Goal: Information Seeking & Learning: Learn about a topic

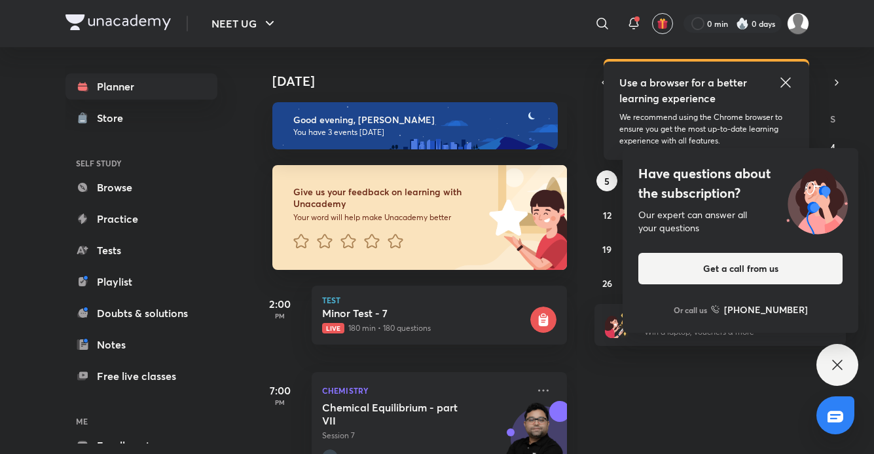
click at [780, 85] on icon at bounding box center [786, 83] width 16 height 16
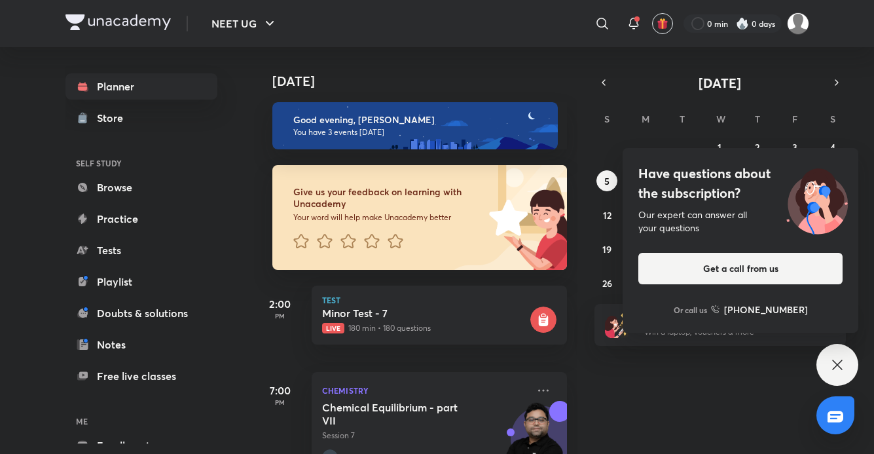
click at [840, 368] on icon at bounding box center [837, 365] width 10 height 10
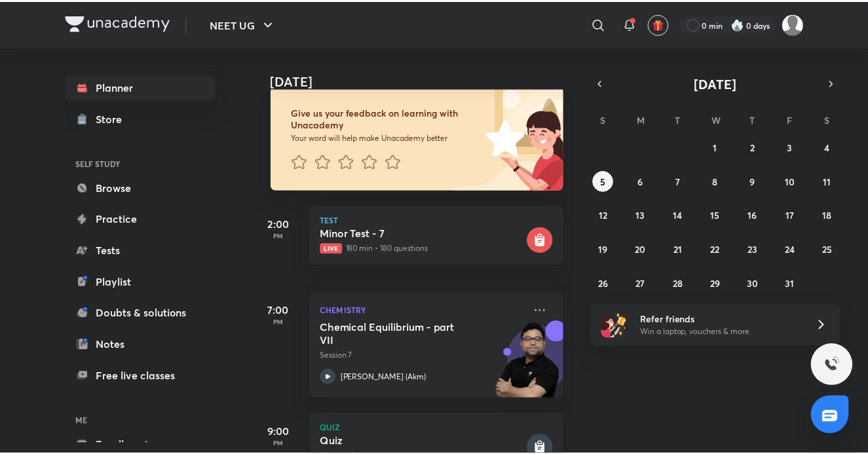
scroll to position [131, 0]
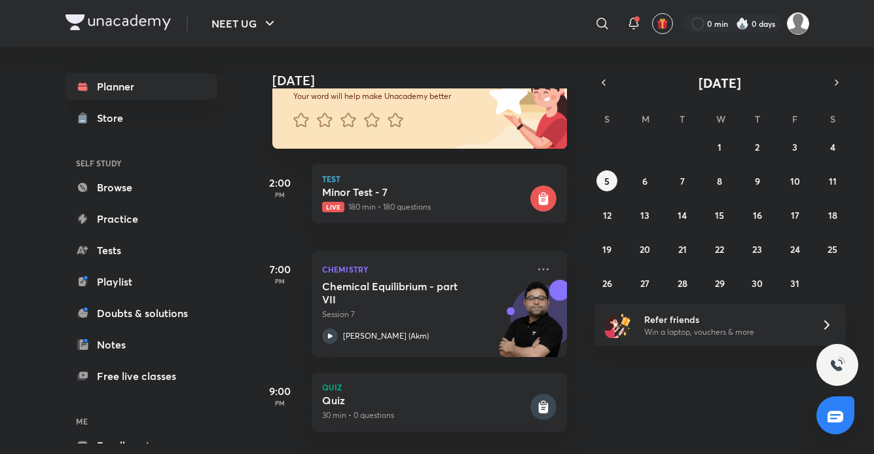
click at [801, 23] on img at bounding box center [798, 23] width 22 height 22
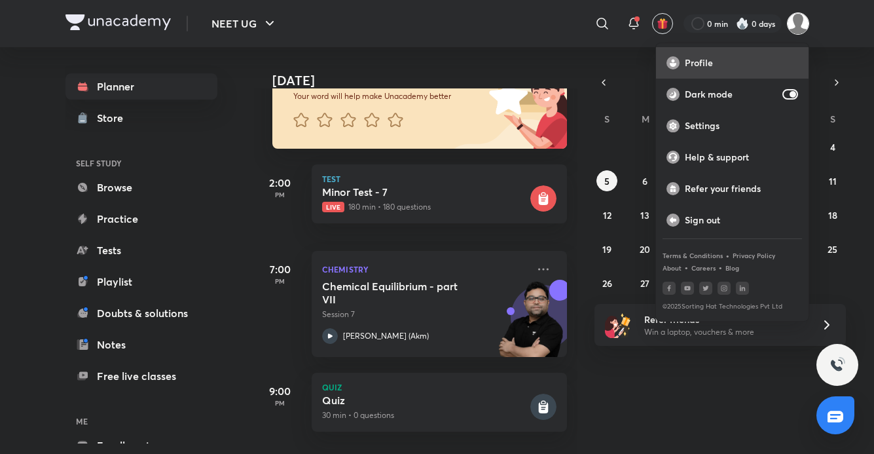
click at [730, 54] on div "Profile" at bounding box center [732, 62] width 153 height 31
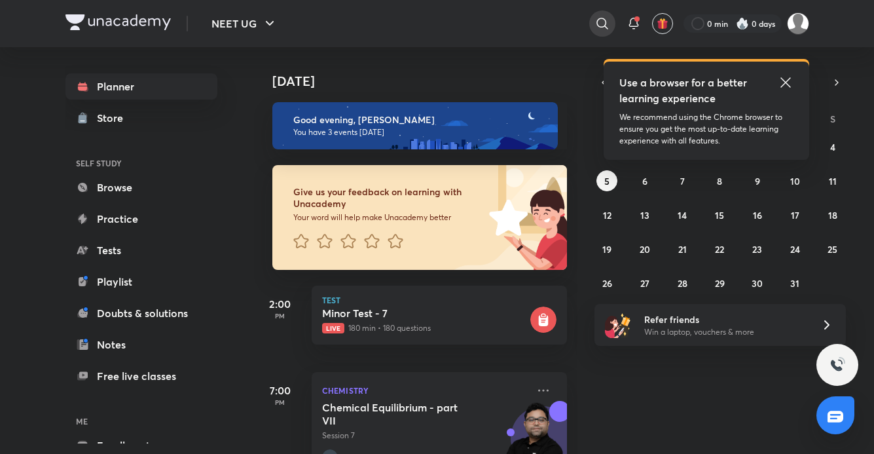
click at [597, 22] on icon at bounding box center [602, 23] width 11 height 11
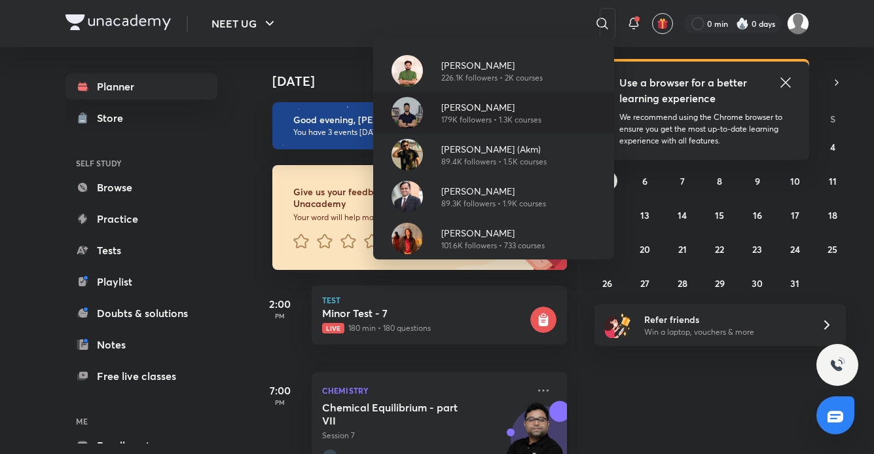
click at [486, 105] on p "Prateek Jain" at bounding box center [491, 107] width 100 height 14
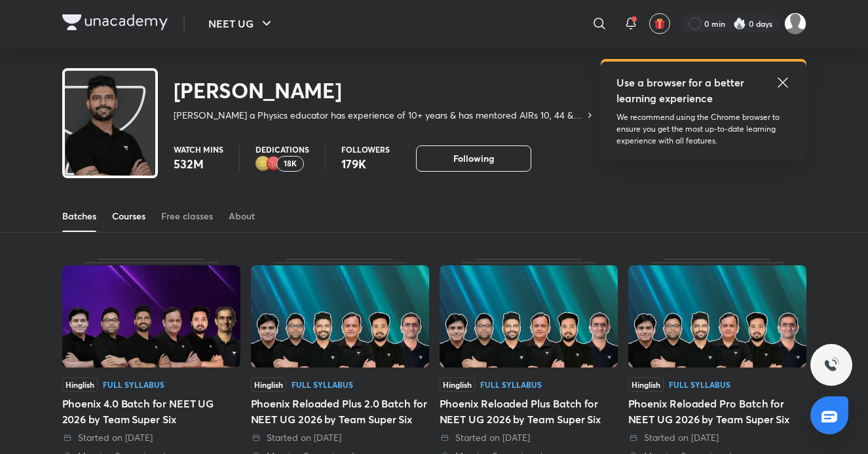
click at [127, 210] on div "Courses" at bounding box center [128, 216] width 33 height 13
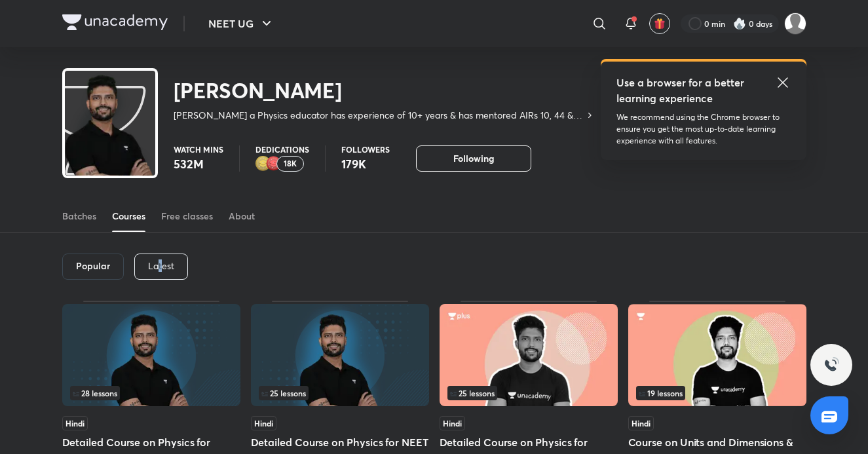
click at [160, 264] on p "Latest" at bounding box center [161, 266] width 26 height 10
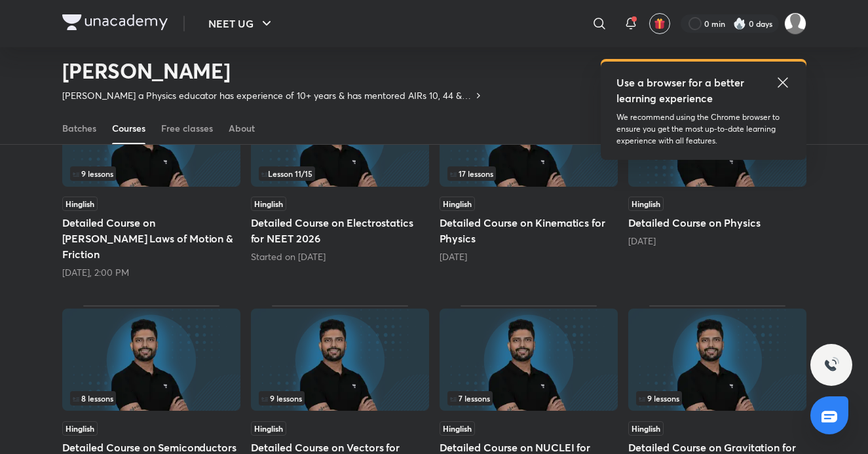
scroll to position [119, 0]
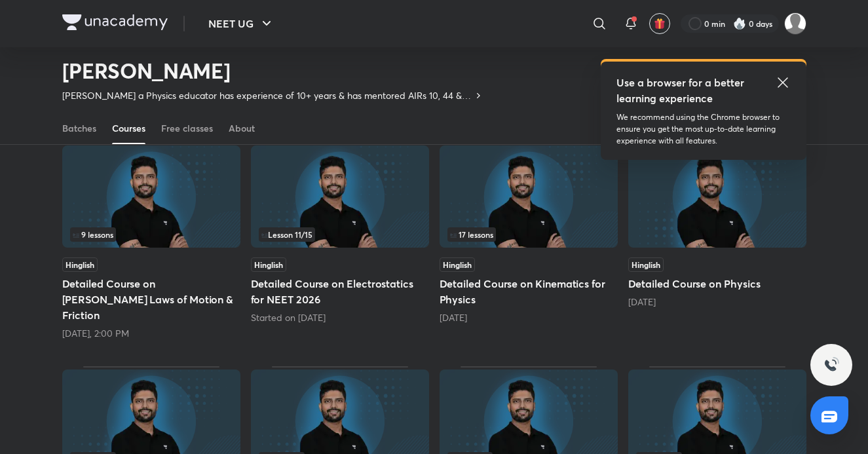
click at [179, 215] on img at bounding box center [151, 196] width 178 height 102
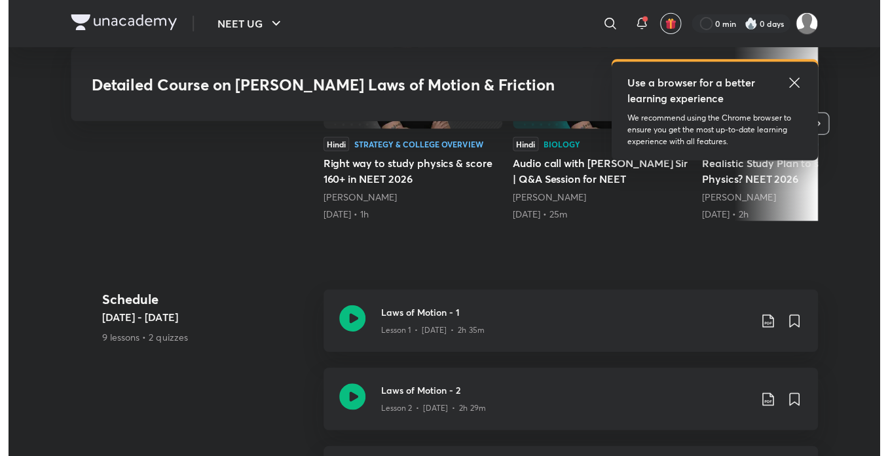
scroll to position [458, 0]
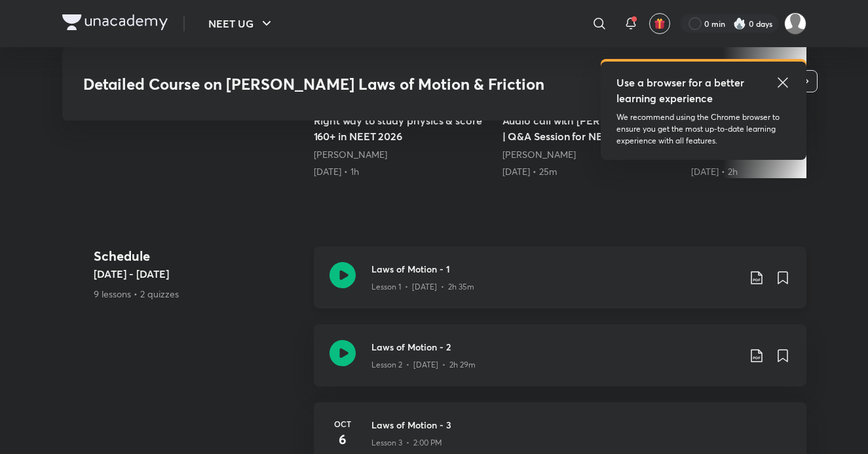
click at [521, 276] on div "Lesson 1 • Oct 1 • 2h 35m" at bounding box center [554, 284] width 367 height 17
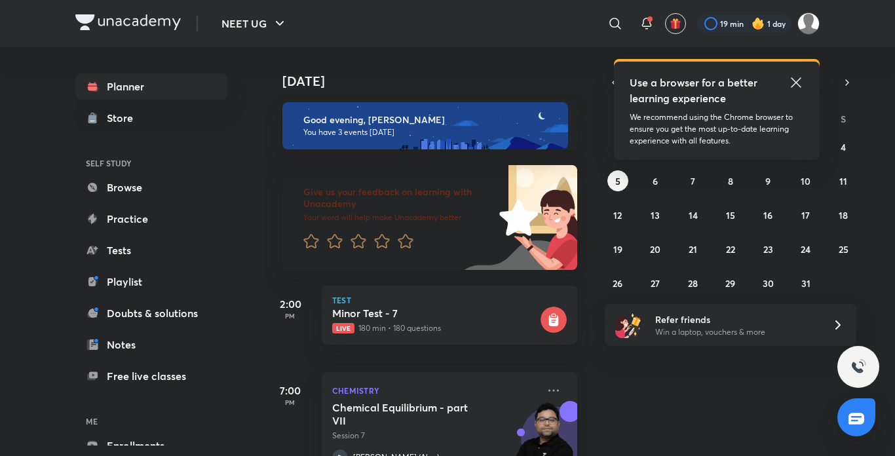
click at [792, 82] on icon at bounding box center [796, 83] width 16 height 16
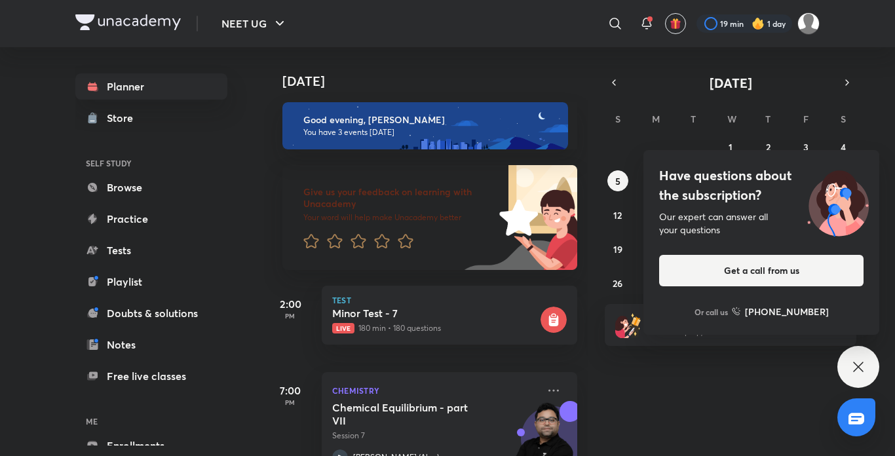
click at [853, 365] on icon at bounding box center [858, 367] width 16 height 16
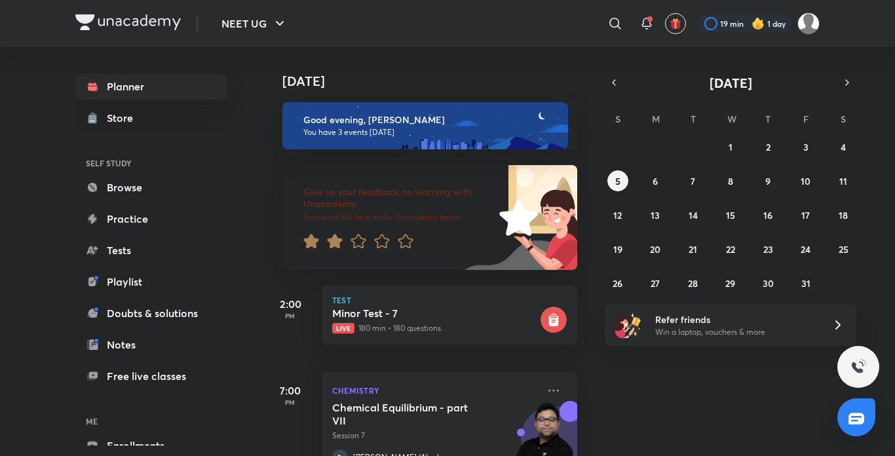
click at [602, 31] on div "​" at bounding box center [507, 23] width 241 height 31
click at [610, 25] on icon at bounding box center [614, 23] width 11 height 11
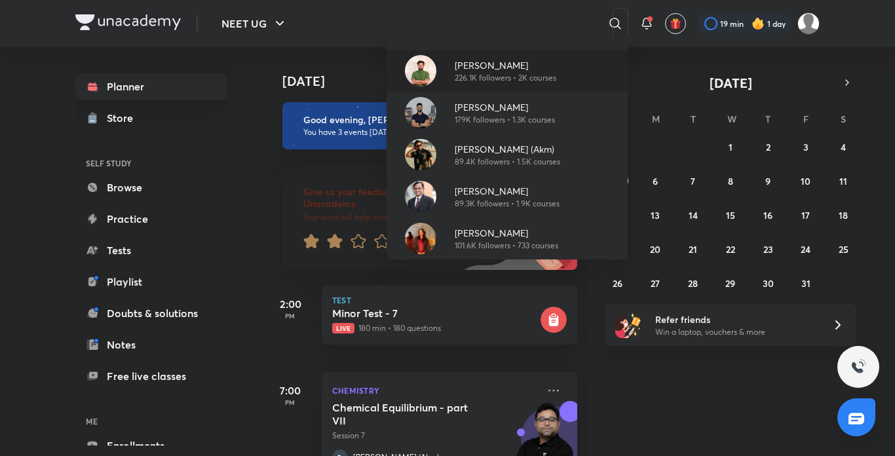
click at [452, 67] on div "Pranav Pundarik 226.1K followers • 2K courses" at bounding box center [500, 71] width 112 height 26
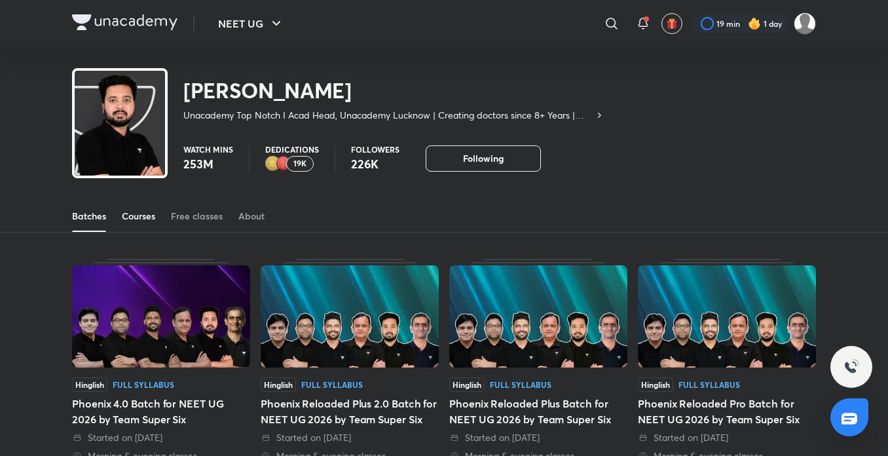
click at [151, 213] on div "Courses" at bounding box center [138, 216] width 33 height 13
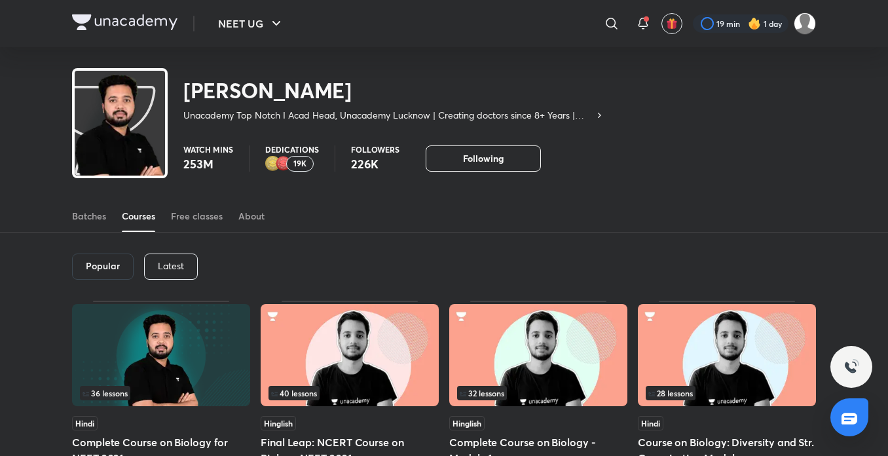
click at [168, 262] on p "Latest" at bounding box center [171, 266] width 26 height 10
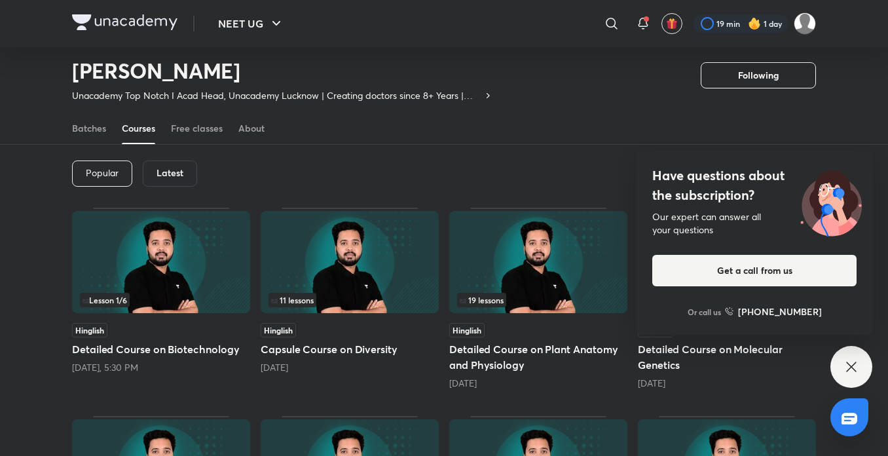
scroll to position [53, 0]
click at [150, 170] on div "Latest" at bounding box center [170, 174] width 54 height 26
click at [578, 289] on img at bounding box center [538, 263] width 178 height 102
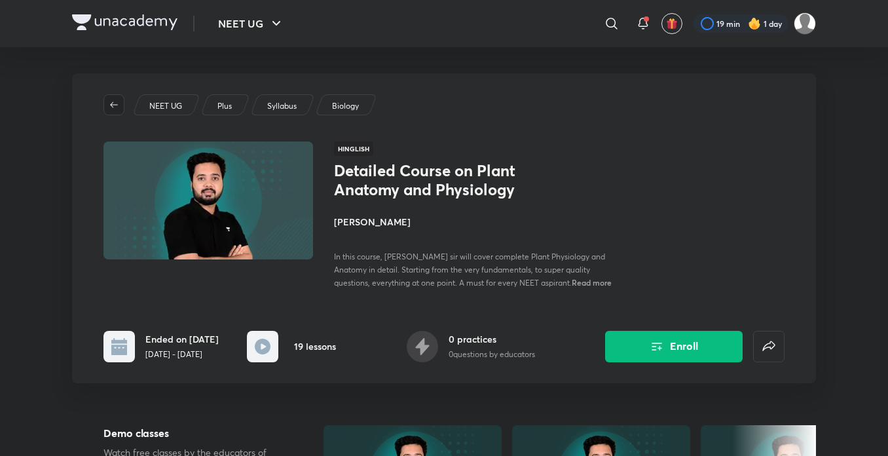
click at [121, 105] on span "button" at bounding box center [114, 105] width 20 height 10
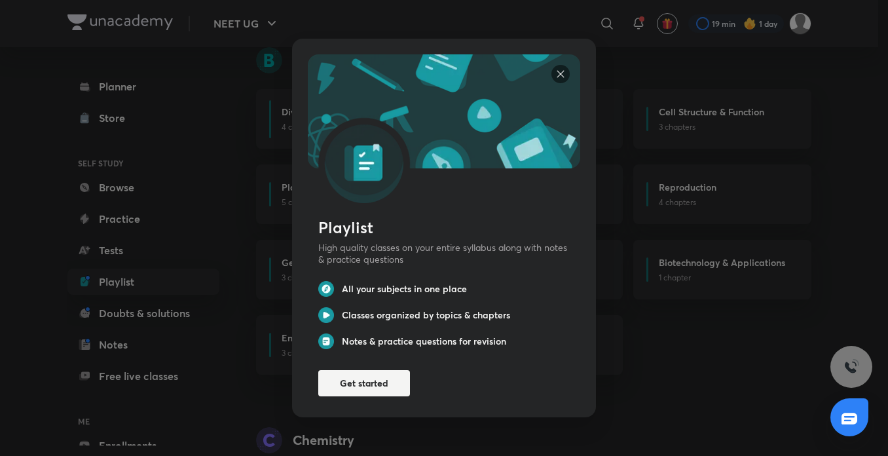
click at [122, 84] on div "Playlist High quality classes on your entire syllabus along with notes & practi…" at bounding box center [444, 228] width 888 height 456
click at [128, 81] on div "Playlist High quality classes on your entire syllabus along with notes & practi…" at bounding box center [444, 228] width 888 height 456
click at [560, 67] on img at bounding box center [560, 74] width 18 height 18
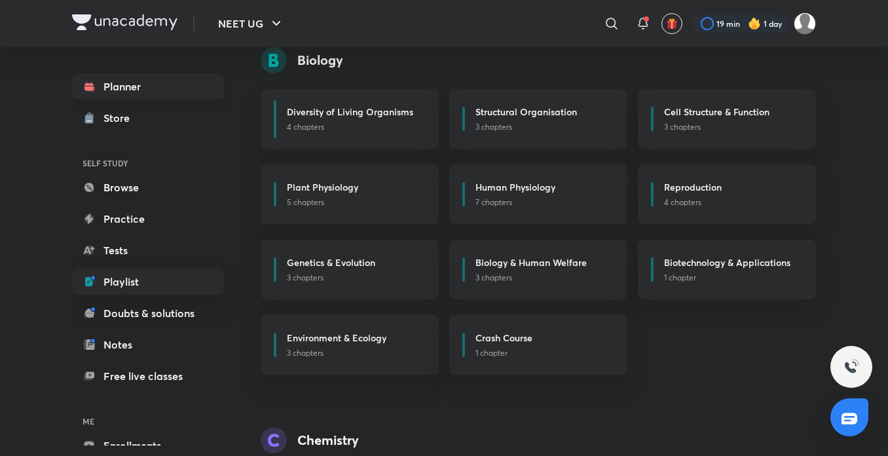
click at [155, 82] on link "Planner" at bounding box center [148, 86] width 152 height 26
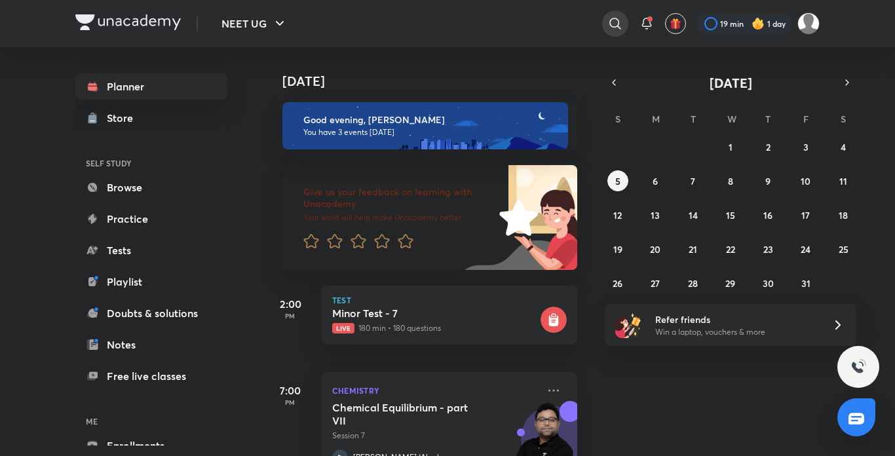
click at [612, 24] on icon at bounding box center [615, 24] width 16 height 16
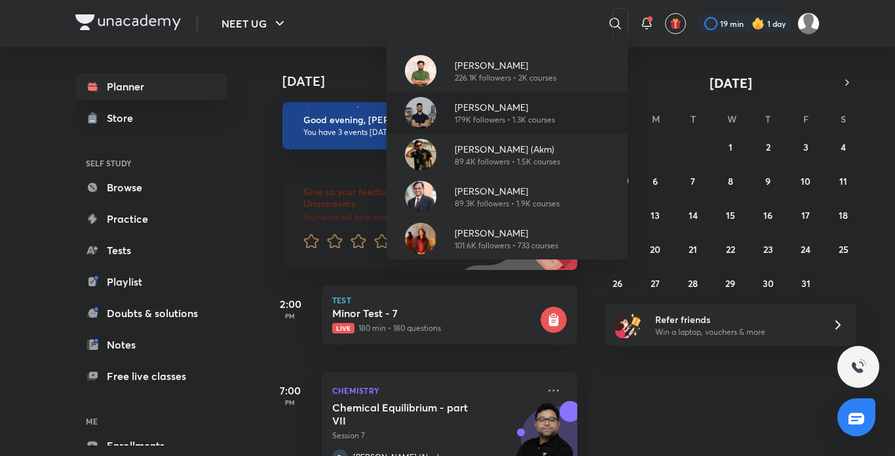
click at [519, 114] on p "179K followers • 1.3K courses" at bounding box center [504, 120] width 100 height 12
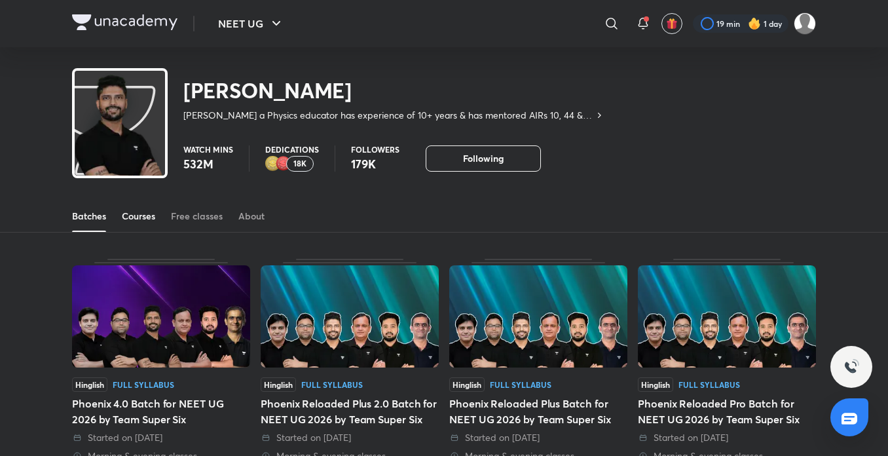
click at [129, 215] on div "Courses" at bounding box center [138, 216] width 33 height 13
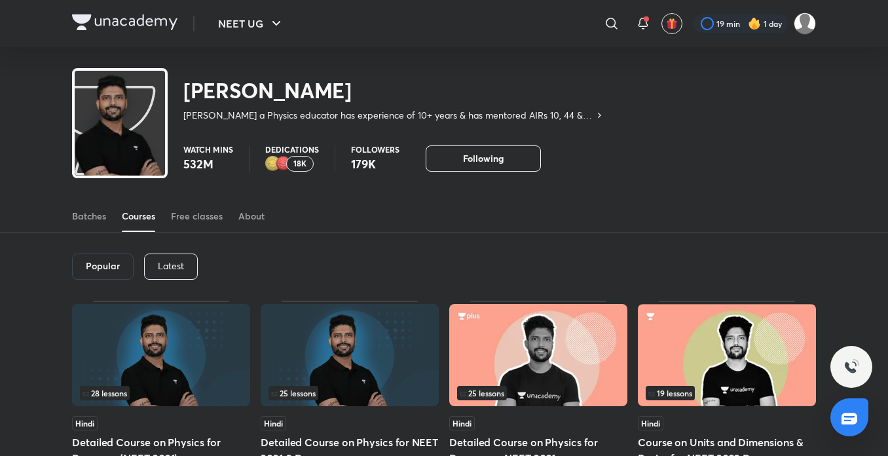
click at [169, 259] on div "Latest" at bounding box center [171, 266] width 54 height 26
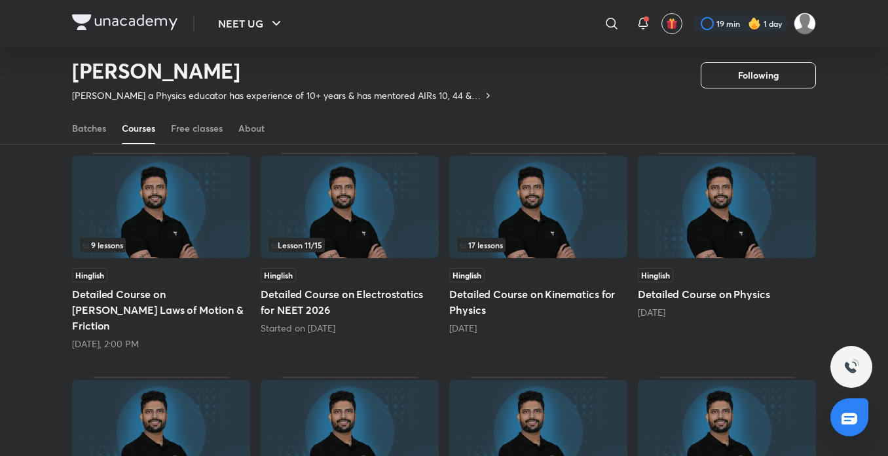
scroll to position [119, 0]
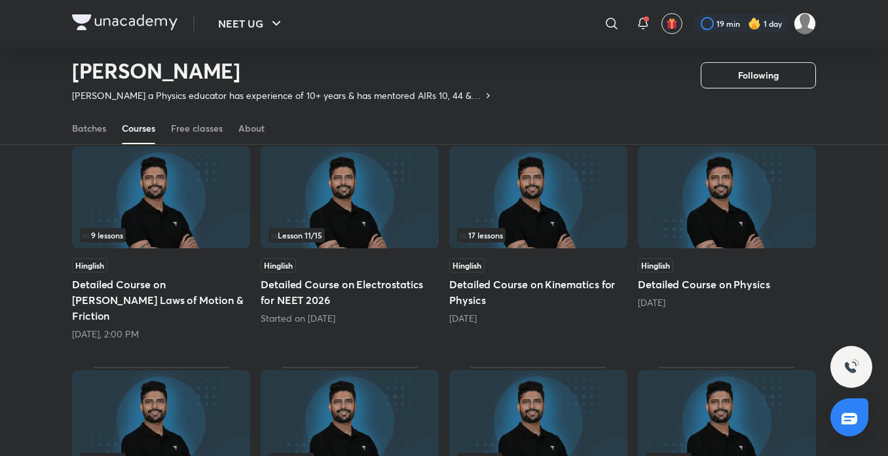
click at [126, 238] on span "9 lessons" at bounding box center [103, 235] width 46 height 14
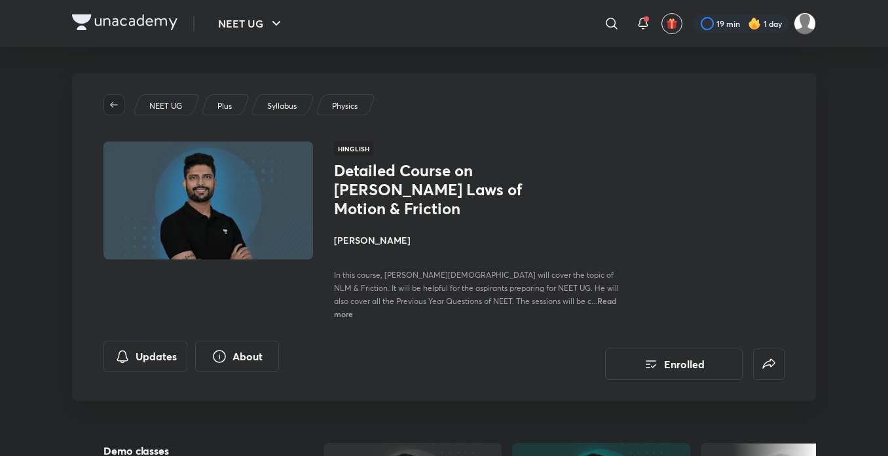
click at [109, 107] on icon "button" at bounding box center [114, 105] width 10 height 10
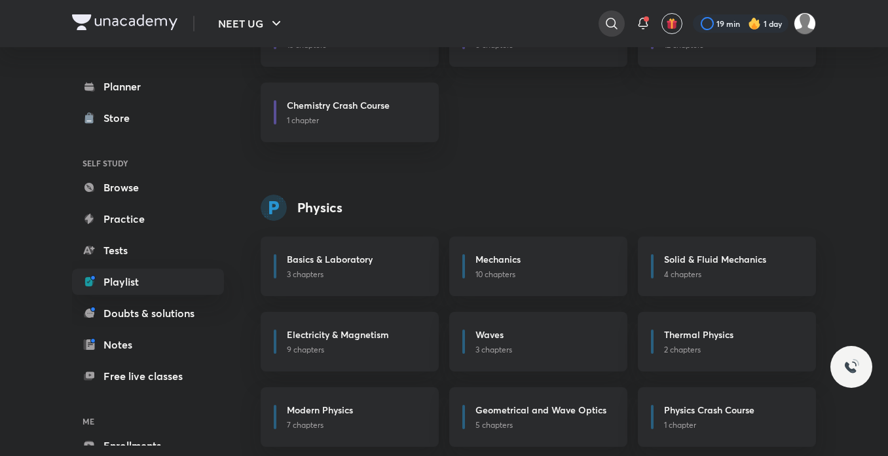
scroll to position [644, 0]
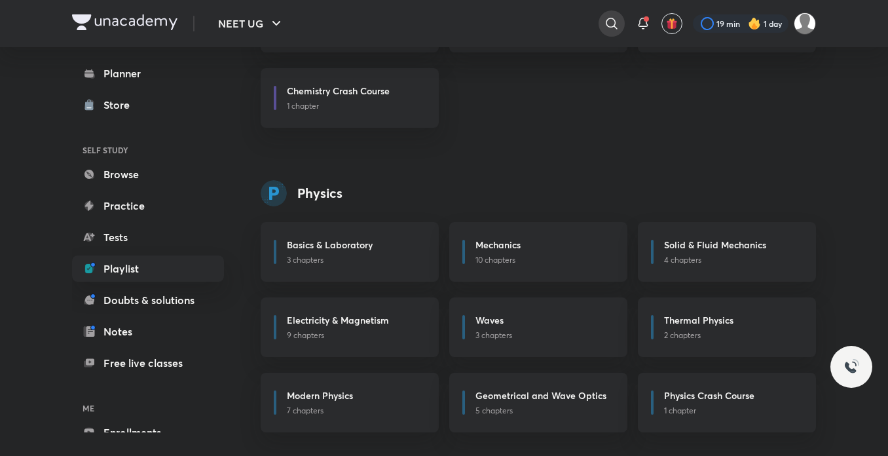
click at [612, 26] on icon at bounding box center [612, 24] width 16 height 16
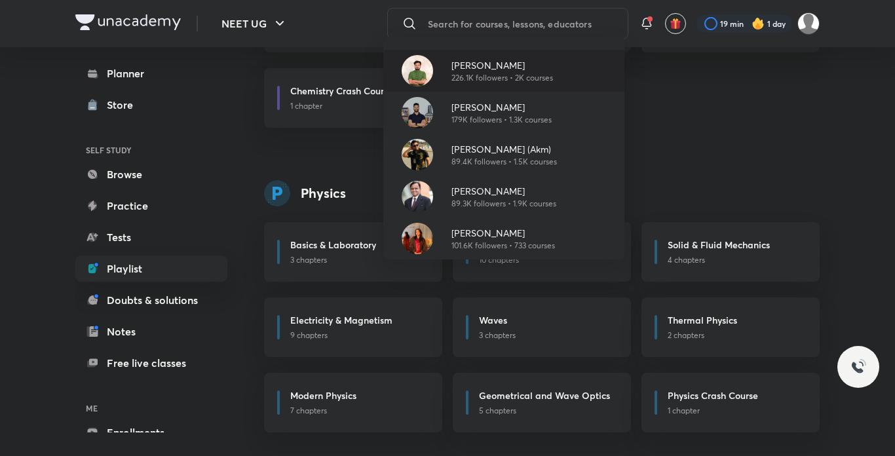
click at [484, 71] on p "Pranav Pundarik" at bounding box center [502, 65] width 102 height 14
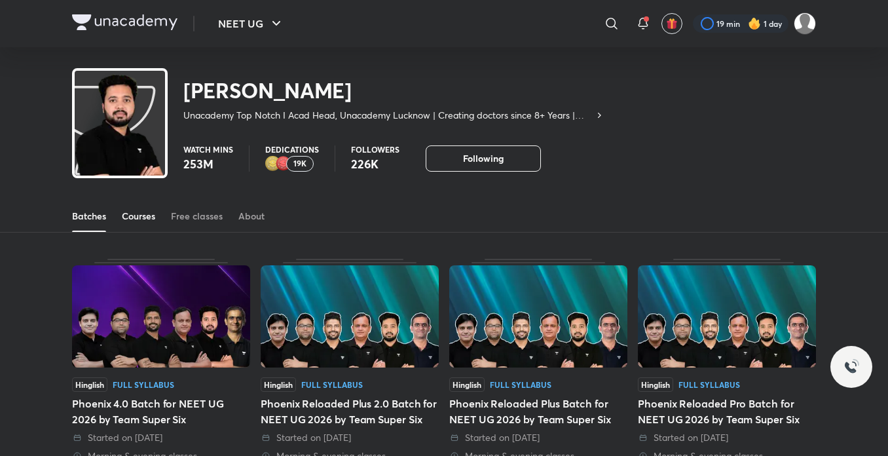
click at [137, 216] on div "Courses" at bounding box center [138, 216] width 33 height 13
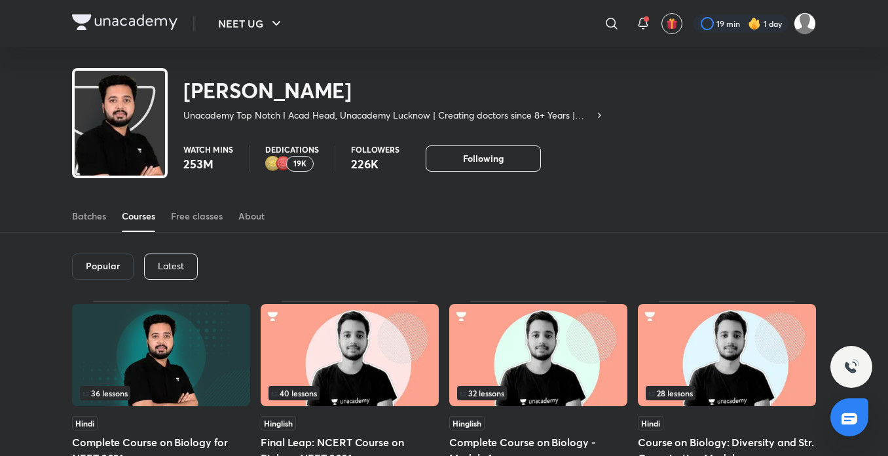
click at [183, 263] on p "Latest" at bounding box center [171, 266] width 26 height 10
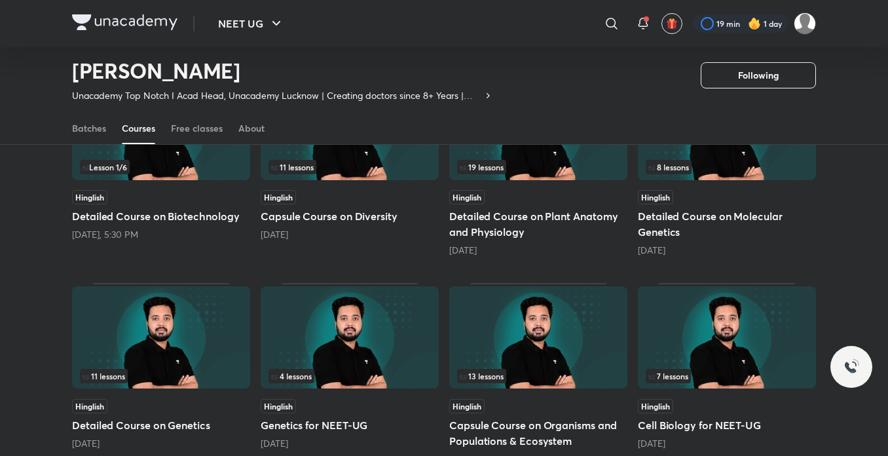
scroll to position [185, 0]
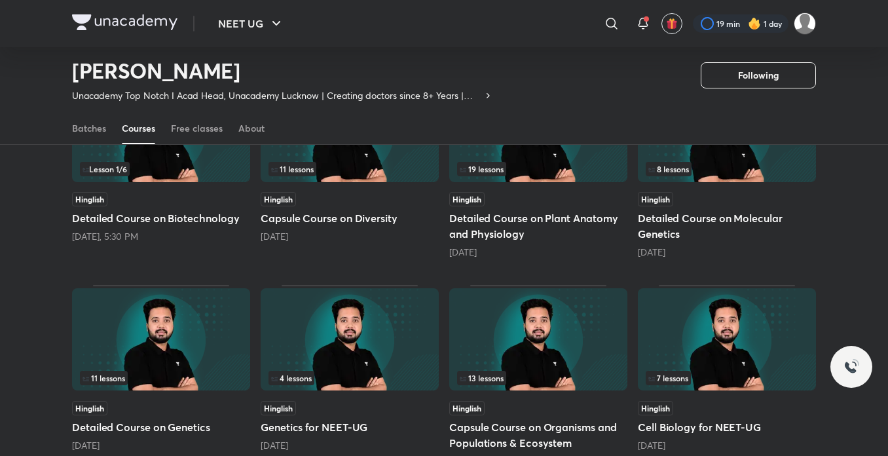
click at [751, 342] on img at bounding box center [727, 339] width 178 height 102
click at [726, 344] on img at bounding box center [727, 339] width 178 height 102
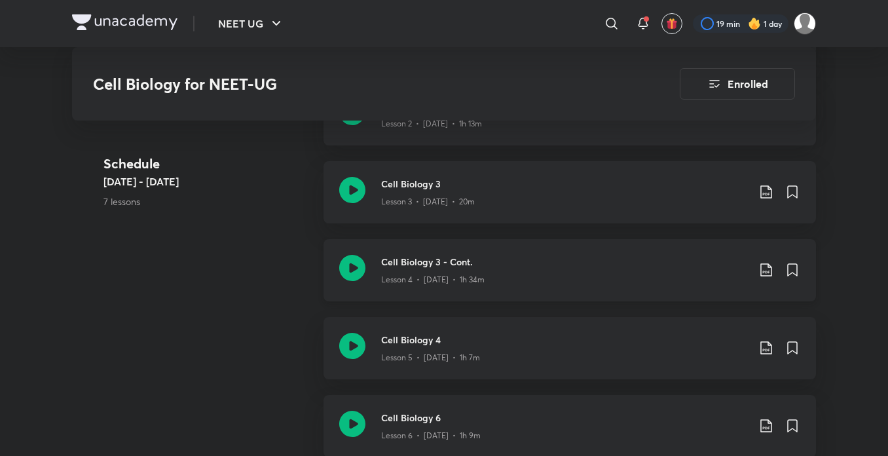
scroll to position [786, 0]
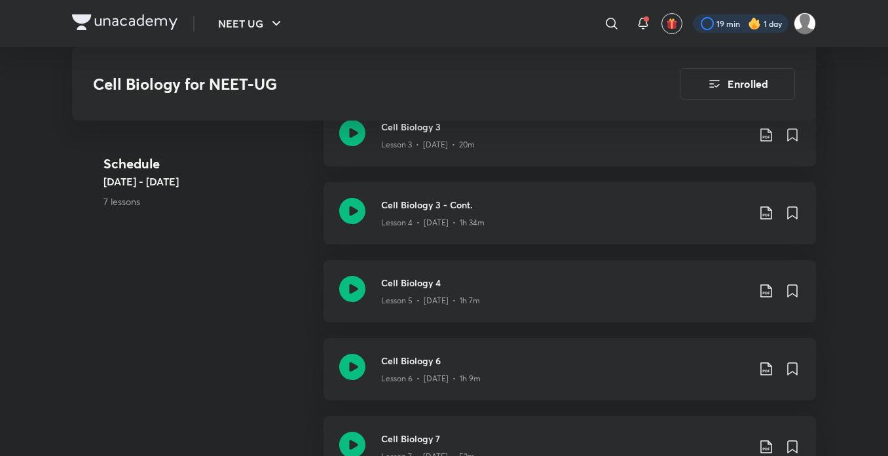
click at [728, 18] on div at bounding box center [741, 23] width 96 height 18
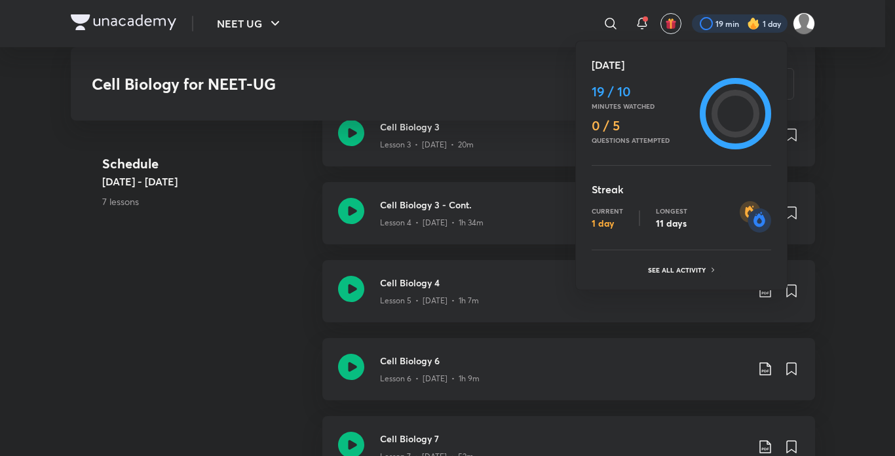
click at [501, 62] on div at bounding box center [447, 228] width 895 height 456
